Goal: Information Seeking & Learning: Learn about a topic

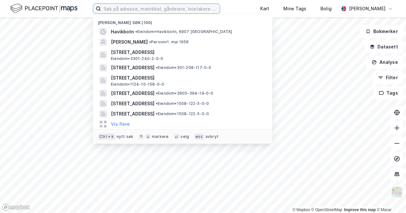
click at [188, 11] on input at bounding box center [160, 9] width 119 height 10
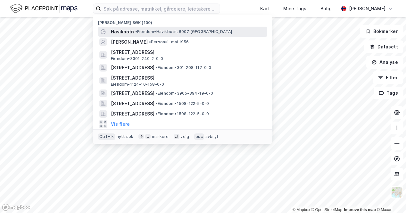
click at [142, 31] on span "• [PERSON_NAME], 6907 [GEOGRAPHIC_DATA]" at bounding box center [183, 31] width 97 height 5
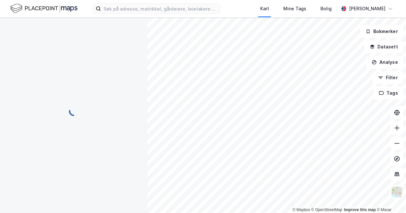
scroll to position [1, 0]
